Goal: Information Seeking & Learning: Check status

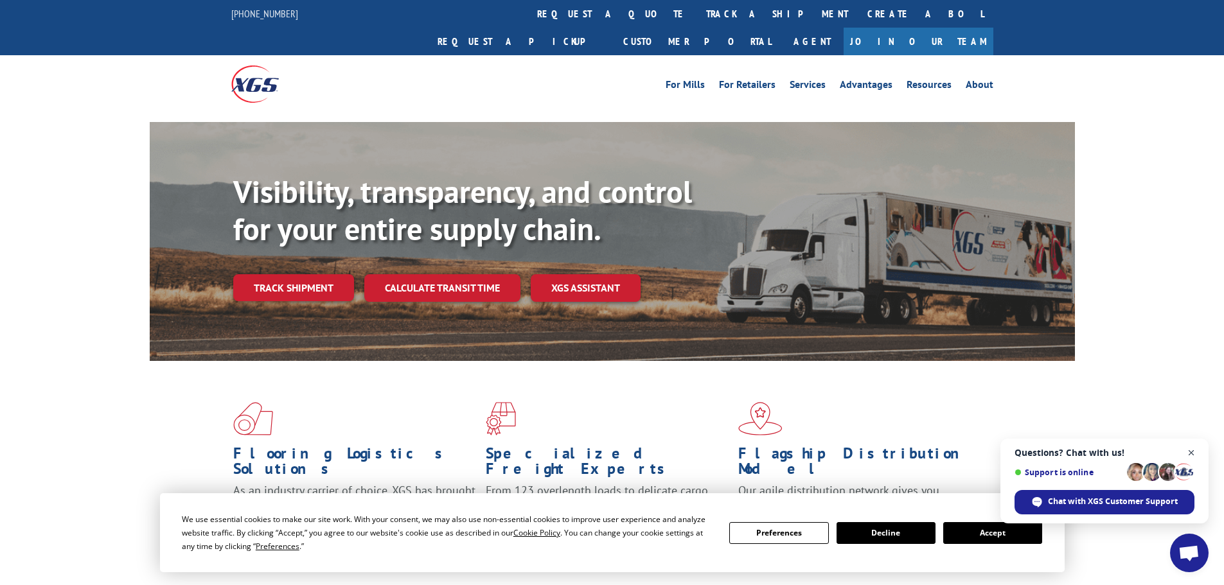
click at [1189, 454] on span "Close chat" at bounding box center [1192, 453] width 16 height 16
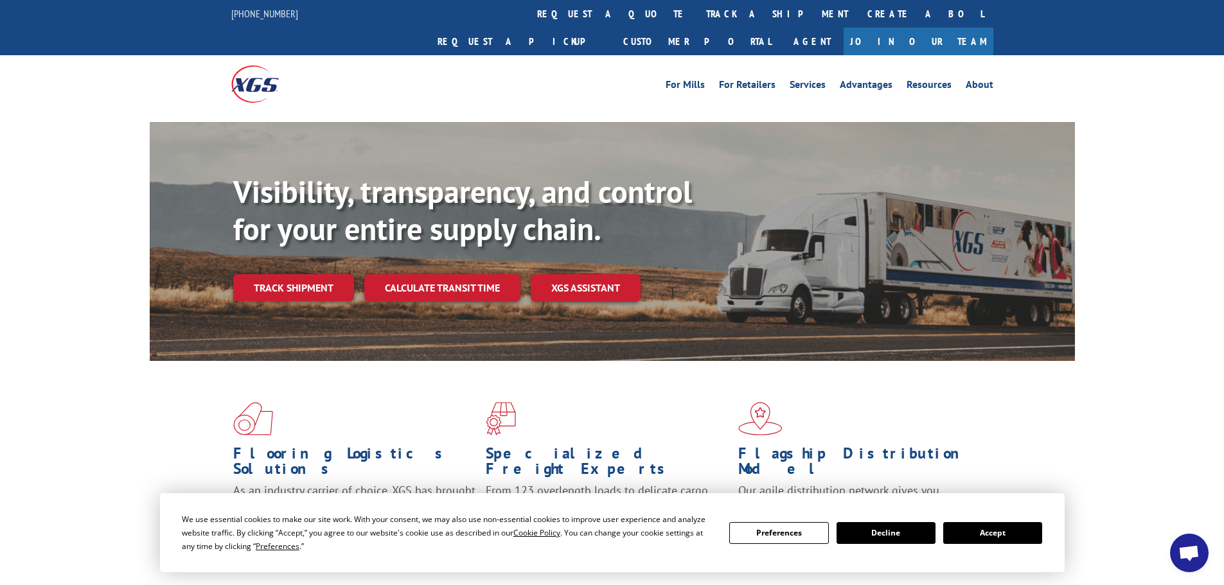
click at [1021, 521] on div "We use essential cookies to make our site work. With your consent, we may also …" at bounding box center [612, 533] width 860 height 40
click at [1009, 527] on button "Accept" at bounding box center [992, 533] width 99 height 22
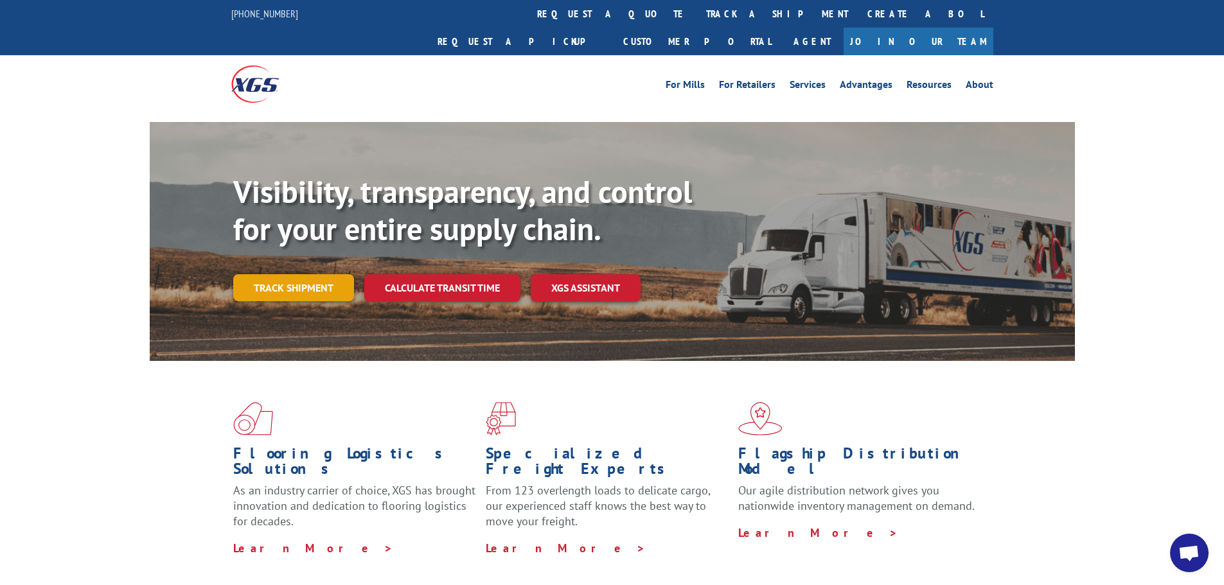
click at [271, 274] on link "Track shipment" at bounding box center [293, 287] width 121 height 27
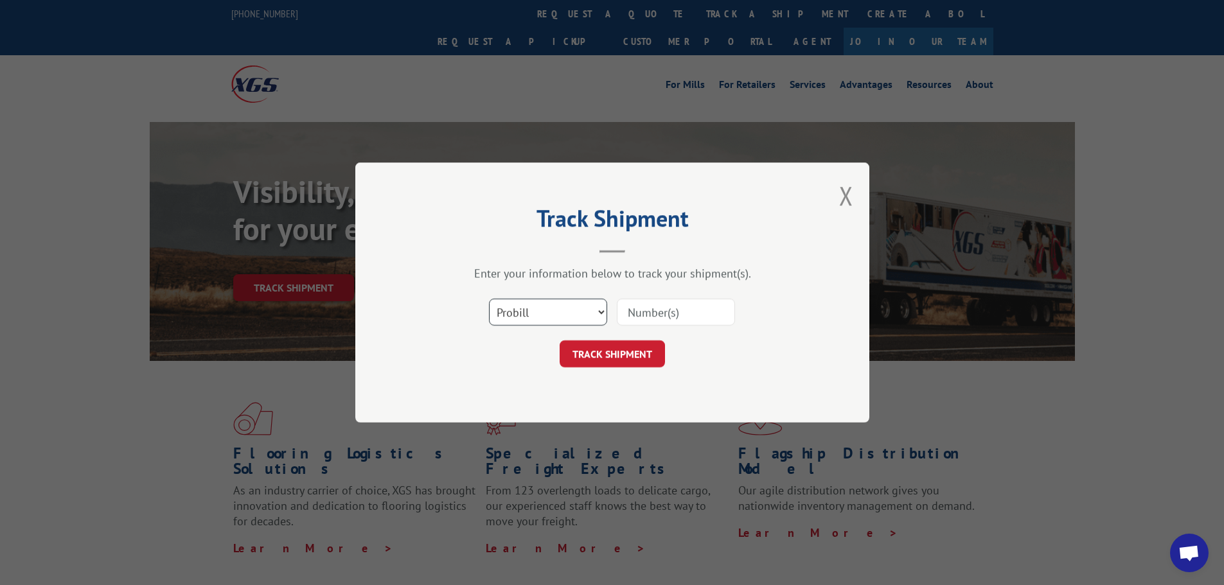
click at [520, 318] on select "Select category... Probill BOL PO" at bounding box center [548, 312] width 118 height 27
select select "bol"
click at [489, 299] on select "Select category... Probill BOL PO" at bounding box center [548, 312] width 118 height 27
click at [629, 322] on input at bounding box center [676, 312] width 118 height 27
paste input "5298490"
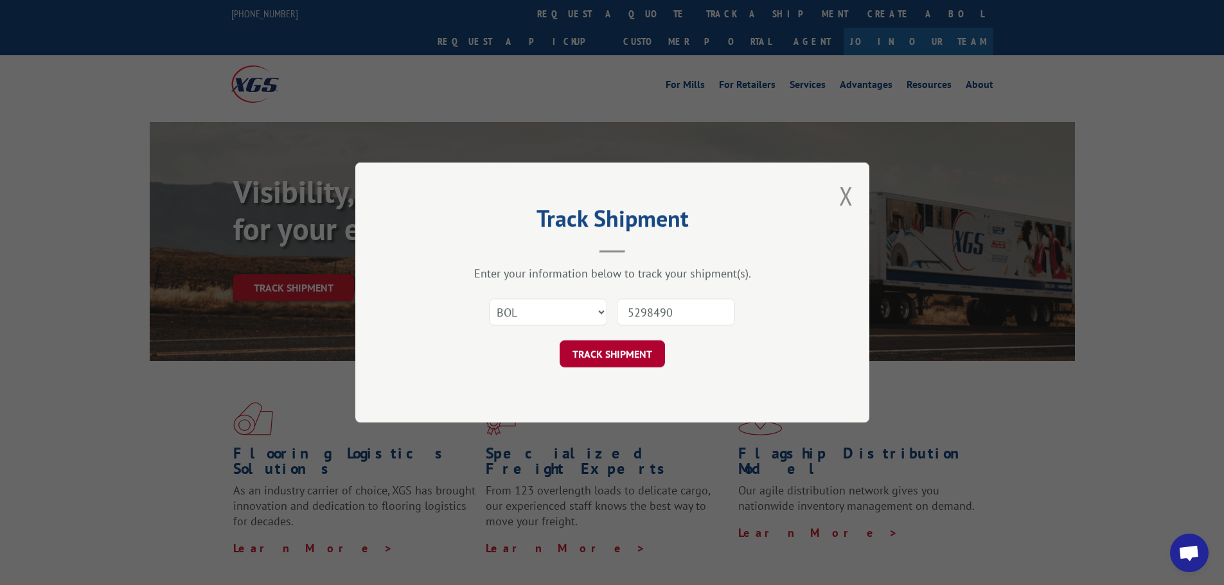
type input "5298490"
click at [616, 351] on button "TRACK SHIPMENT" at bounding box center [612, 354] width 105 height 27
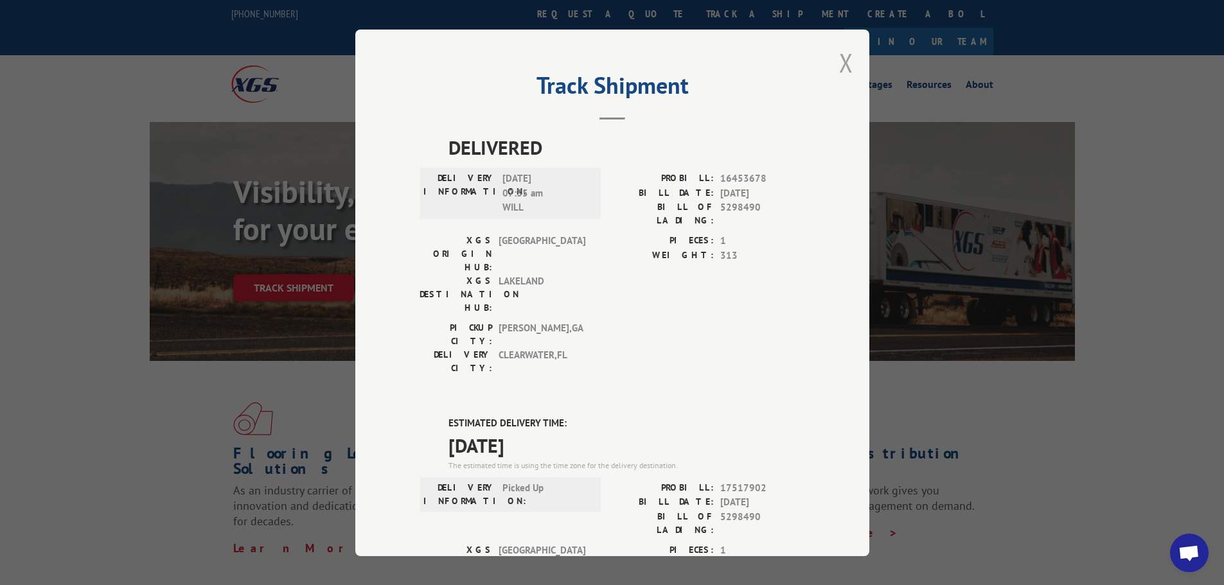
click at [844, 71] on button "Close modal" at bounding box center [846, 63] width 14 height 34
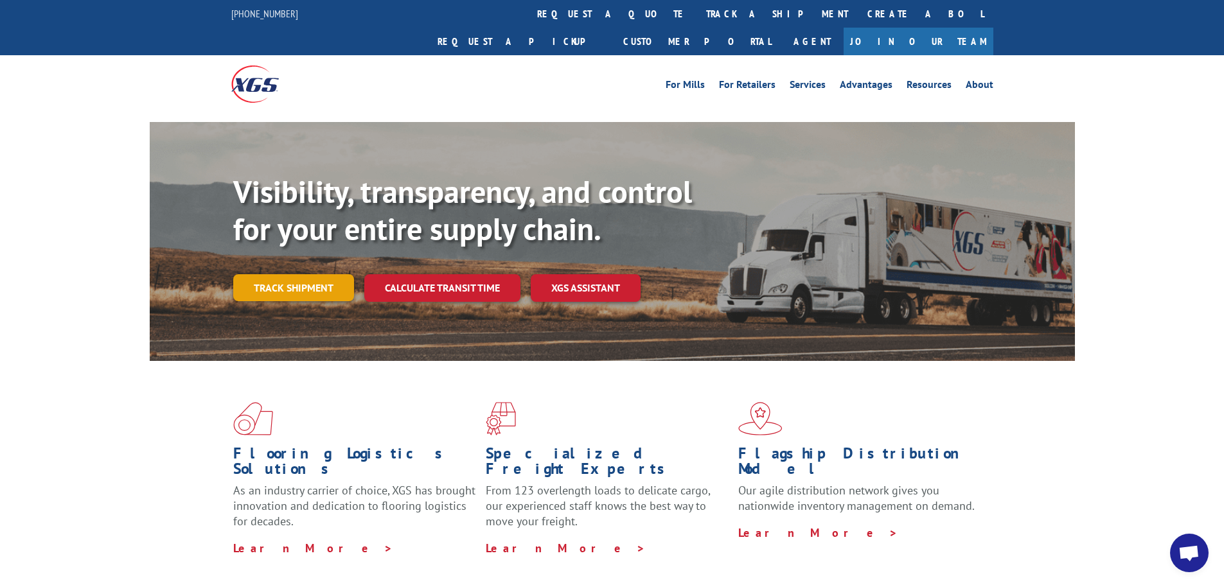
click at [316, 274] on link "Track shipment" at bounding box center [293, 287] width 121 height 27
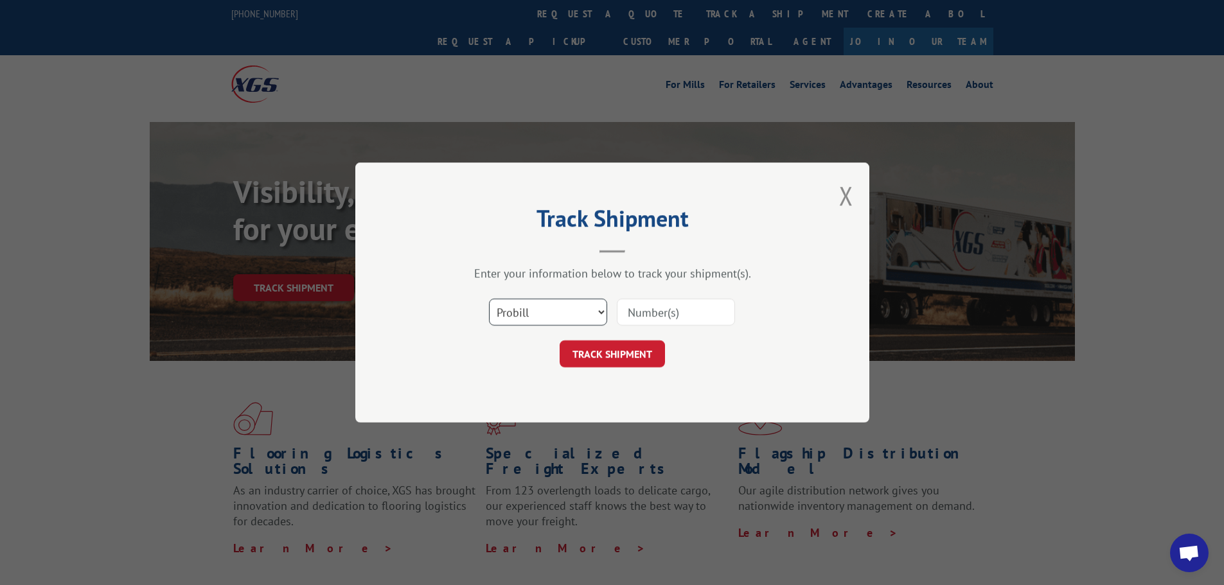
click at [511, 307] on select "Select category... Probill BOL PO" at bounding box center [548, 312] width 118 height 27
select select "bol"
click at [489, 299] on select "Select category... Probill BOL PO" at bounding box center [548, 312] width 118 height 27
click at [607, 359] on button "TRACK SHIPMENT" at bounding box center [612, 354] width 105 height 27
paste input "5298490"
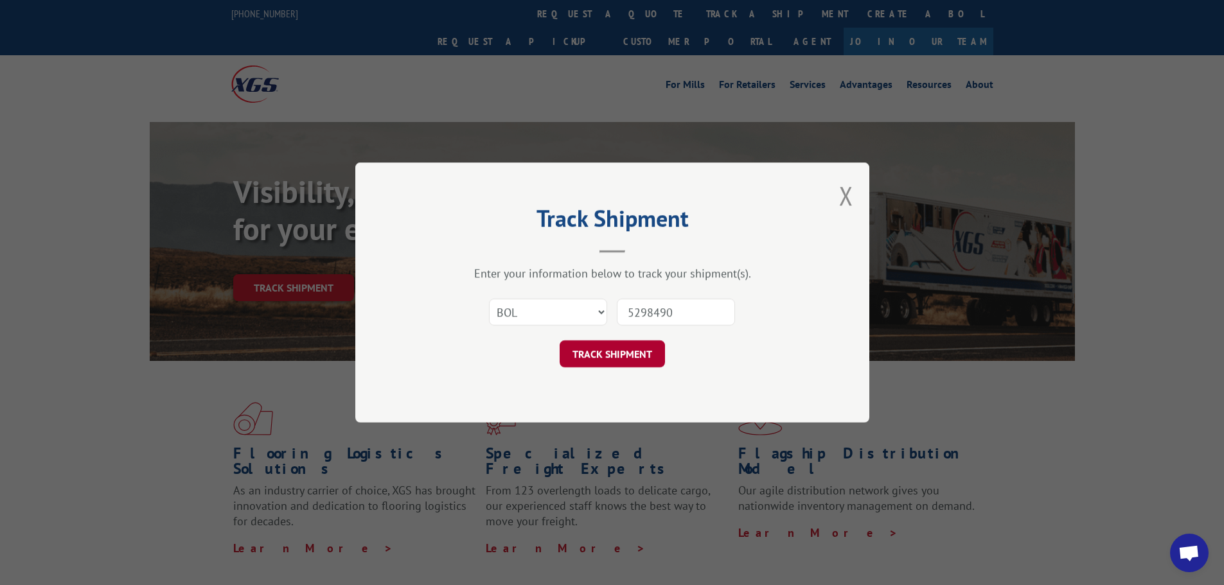
type input "5298490"
click at [601, 355] on button "TRACK SHIPMENT" at bounding box center [612, 354] width 105 height 27
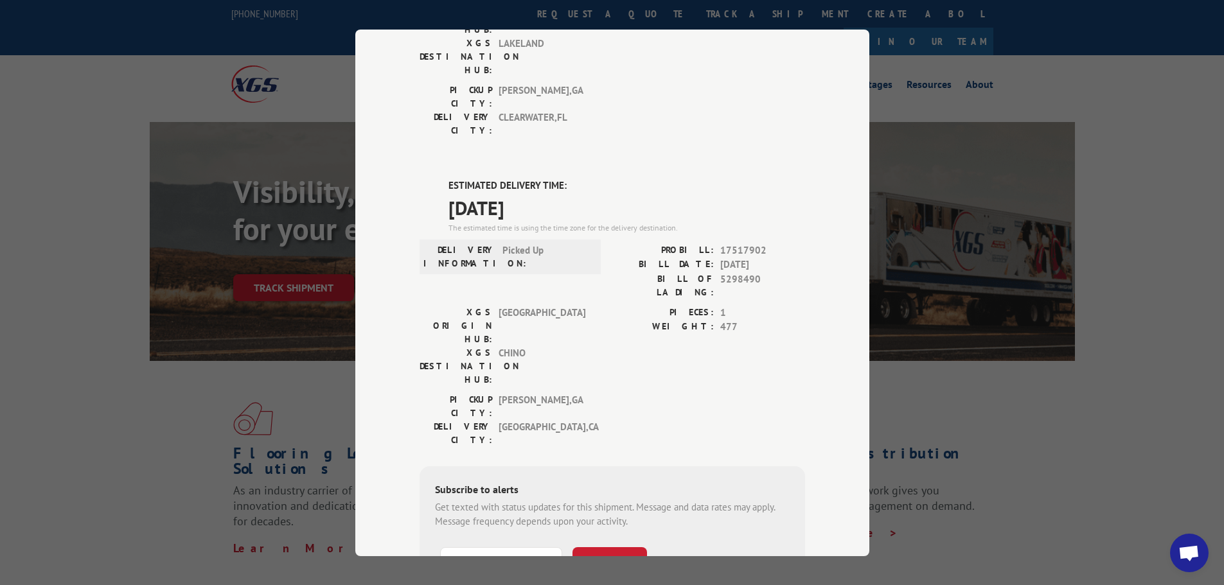
scroll to position [262, 0]
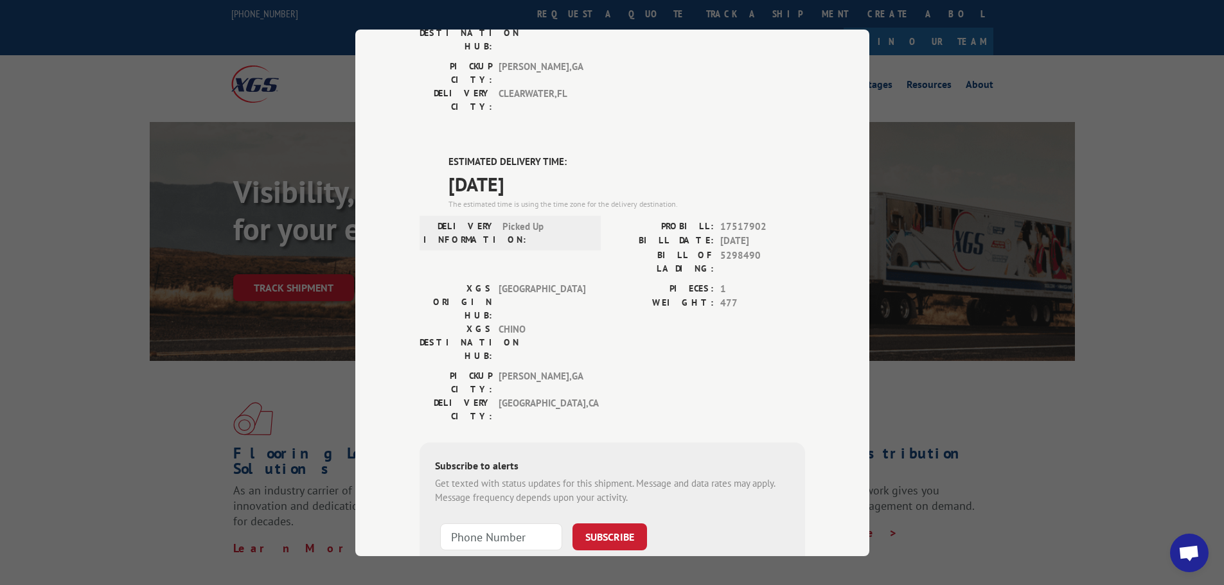
click at [237, 307] on div "Track Shipment DELIVERED DELIVERY INFORMATION: [DATE] 07:35 am WILL PROBILL: 16…" at bounding box center [612, 292] width 1224 height 585
